Goal: Information Seeking & Learning: Compare options

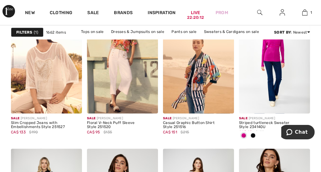
scroll to position [400, 0]
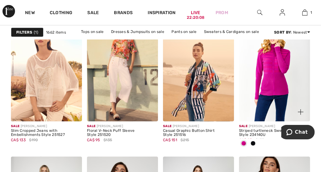
click at [281, 79] on img at bounding box center [274, 67] width 71 height 107
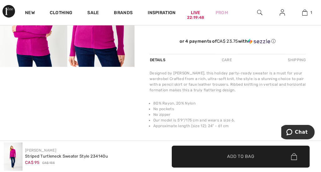
scroll to position [199, 0]
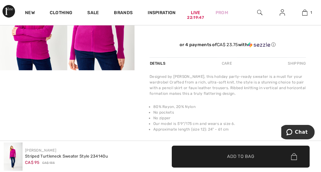
drag, startPoint x: 313, startPoint y: 49, endPoint x: 255, endPoint y: 52, distance: 57.4
click at [255, 52] on div "Frank Lyman 1 review 1 review Striped Turtleneck Sweater Style 234140u CA$ 95 C…" at bounding box center [228, 37] width 187 height 338
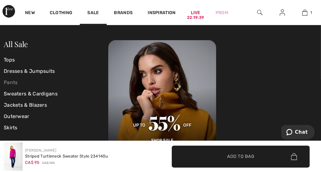
click at [24, 84] on link "Pants" at bounding box center [56, 82] width 105 height 11
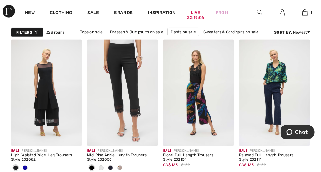
scroll to position [504, 0]
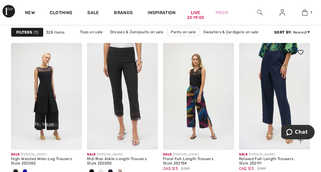
click at [283, 96] on img at bounding box center [274, 96] width 71 height 107
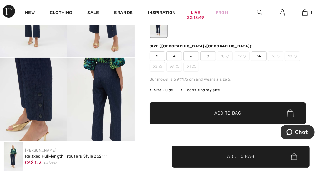
scroll to position [108, 0]
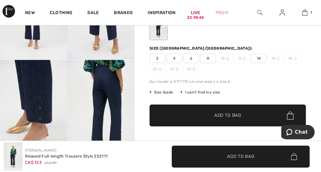
click at [169, 92] on span "Size Guide" at bounding box center [161, 92] width 23 height 6
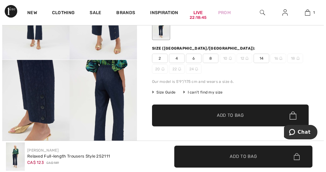
scroll to position [108, 0]
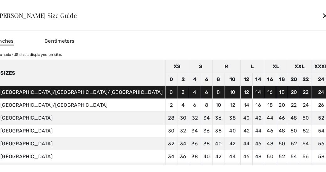
click at [224, 92] on td "10" at bounding box center [232, 92] width 16 height 13
drag, startPoint x: 271, startPoint y: 15, endPoint x: 290, endPoint y: 7, distance: 20.7
click at [290, 7] on div at bounding box center [163, 86] width 326 height 172
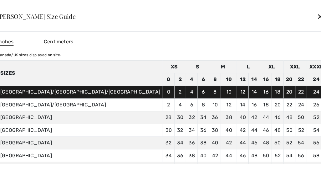
scroll to position [108, 0]
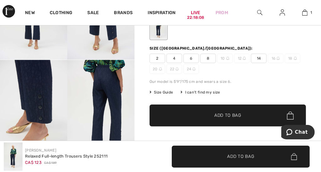
click at [162, 93] on span "Size Guide" at bounding box center [161, 92] width 23 height 6
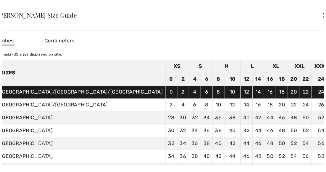
scroll to position [108, 0]
click at [212, 96] on td "8" at bounding box center [218, 92] width 12 height 13
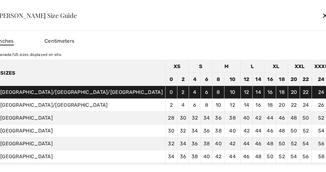
click at [212, 96] on td "8" at bounding box center [218, 92] width 12 height 13
click at [321, 17] on div "✕" at bounding box center [325, 14] width 7 height 13
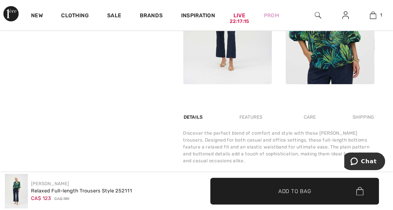
scroll to position [346, 0]
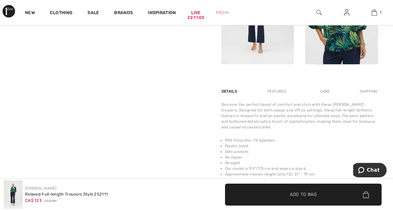
click at [260, 33] on img at bounding box center [257, 9] width 73 height 109
click at [286, 94] on div "Features" at bounding box center [276, 91] width 29 height 11
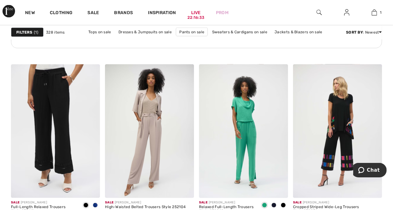
scroll to position [849, 0]
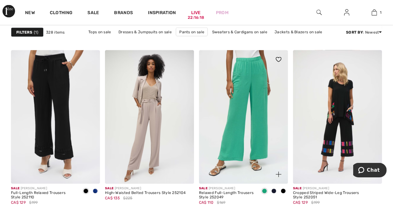
click at [262, 140] on img at bounding box center [243, 116] width 89 height 133
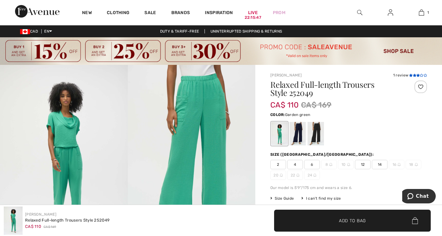
click at [392, 74] on icon at bounding box center [414, 75] width 3 height 3
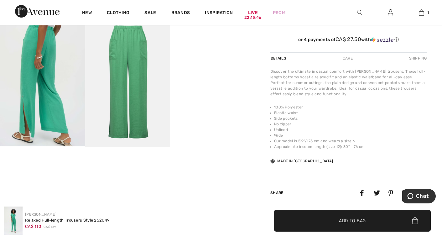
scroll to position [827, 0]
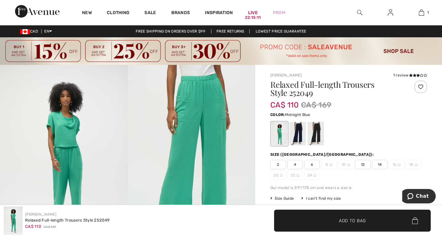
click at [301, 133] on div at bounding box center [297, 133] width 16 height 23
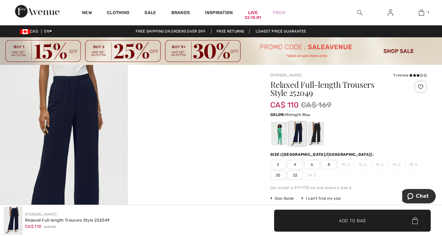
click at [142, 13] on div "Sale" at bounding box center [150, 12] width 27 height 25
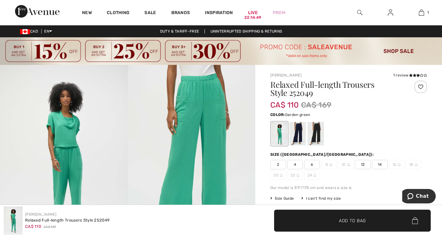
click at [96, 24] on div "New" at bounding box center [87, 12] width 25 height 25
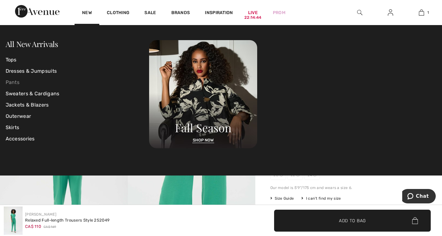
click at [20, 81] on link "Pants" at bounding box center [78, 82] width 144 height 11
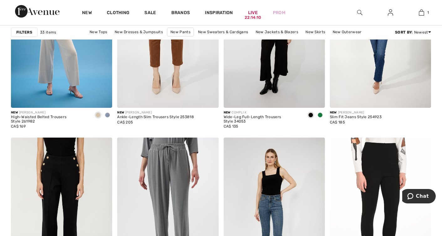
scroll to position [531, 0]
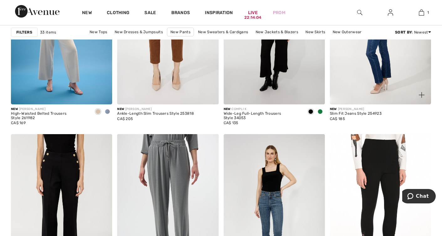
click at [377, 65] on img at bounding box center [380, 28] width 101 height 152
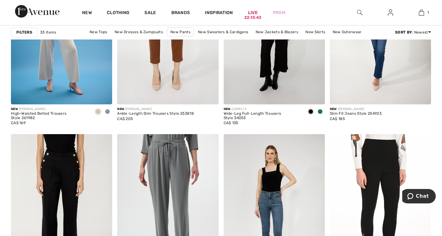
scroll to position [325, 0]
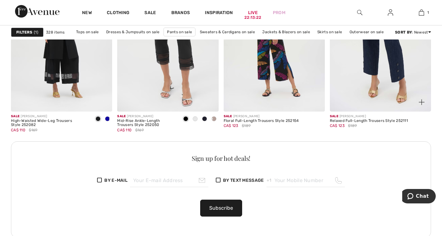
click at [395, 64] on img at bounding box center [380, 36] width 101 height 152
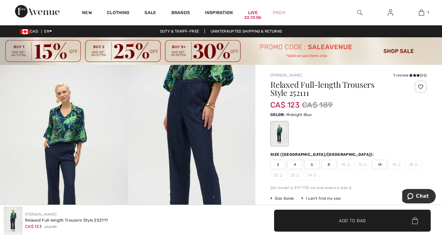
click at [401, 49] on img at bounding box center [221, 51] width 442 height 28
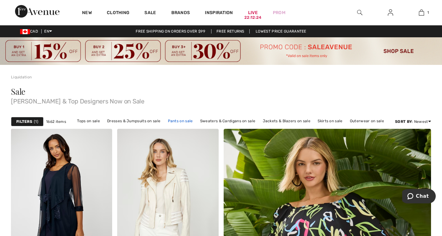
click at [186, 121] on link "Pants on sale" at bounding box center [180, 121] width 31 height 8
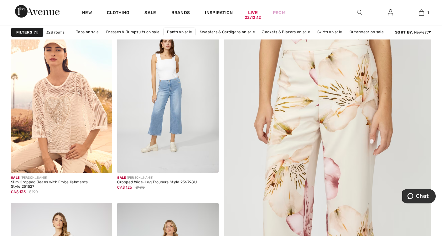
scroll to position [131, 0]
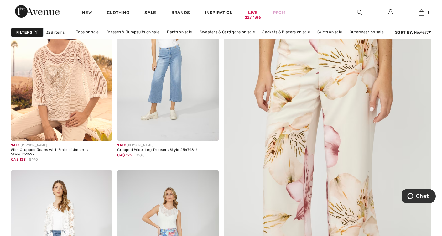
drag, startPoint x: 445, startPoint y: 29, endPoint x: 434, endPoint y: 25, distance: 12.0
click at [434, 25] on div "New Clothing Sale Brands Inspiration Live 22:11:56 Prom 1 Added to Bag Joseph R…" at bounding box center [221, 12] width 442 height 25
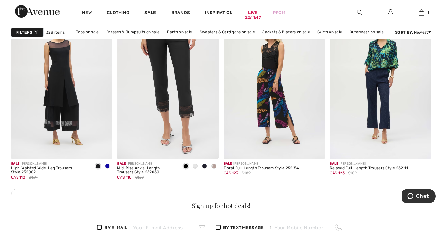
scroll to position [690, 0]
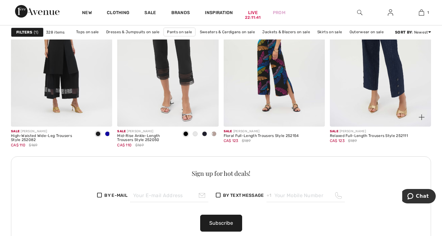
click at [399, 71] on img at bounding box center [380, 51] width 101 height 152
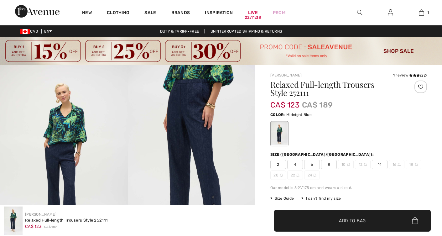
checkbox input "true"
click at [363, 75] on div "Joseph Ribkoff 1 review 1 review" at bounding box center [348, 75] width 157 height 6
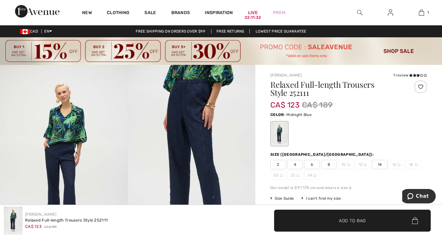
click at [363, 75] on div "Joseph Ribkoff 1 review 1 review" at bounding box center [348, 75] width 157 height 6
